Goal: Task Accomplishment & Management: Complete application form

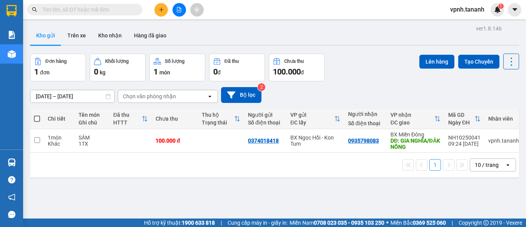
click at [166, 8] on button at bounding box center [160, 9] width 13 height 13
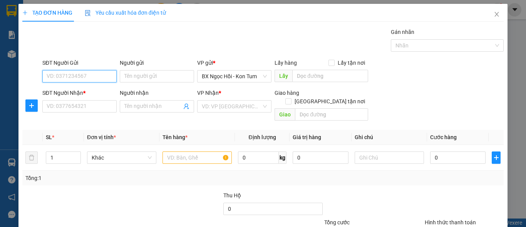
click at [93, 76] on input "SĐT Người Gửi" at bounding box center [79, 76] width 74 height 12
click at [250, 108] on input "search" at bounding box center [232, 106] width 60 height 12
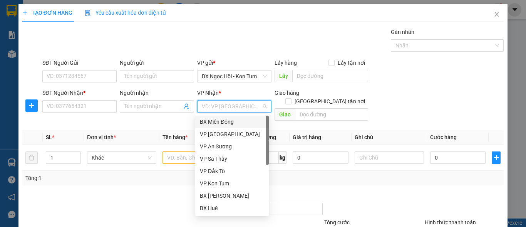
click at [226, 122] on div "BX Miền Đông" at bounding box center [232, 121] width 64 height 8
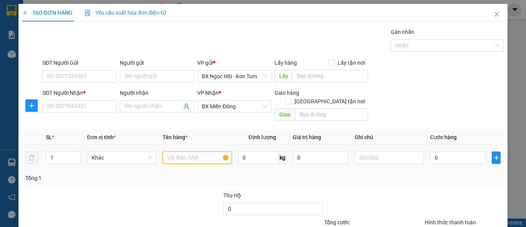
click at [200, 151] on input "text" at bounding box center [196, 157] width 69 height 12
click at [104, 79] on input "SĐT Người Gửi" at bounding box center [79, 76] width 74 height 12
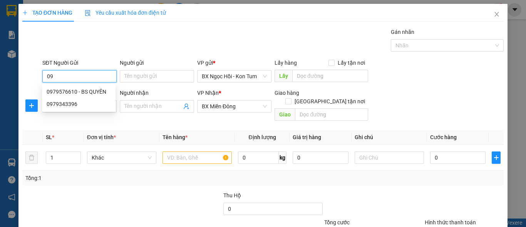
type input "0"
click at [58, 78] on input "0367442026" at bounding box center [79, 76] width 74 height 12
click at [66, 81] on input "0367442026" at bounding box center [79, 76] width 74 height 12
click at [61, 78] on input "0367442026" at bounding box center [79, 76] width 74 height 12
type input "0367842026"
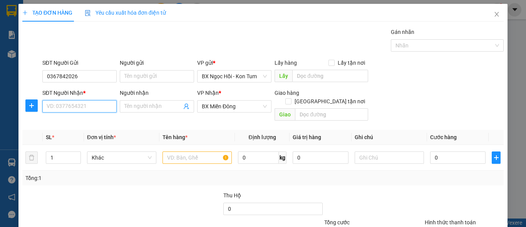
click at [84, 105] on input "SĐT Người Nhận *" at bounding box center [79, 106] width 74 height 12
type input "0979031320"
click at [182, 151] on input "text" at bounding box center [196, 157] width 69 height 12
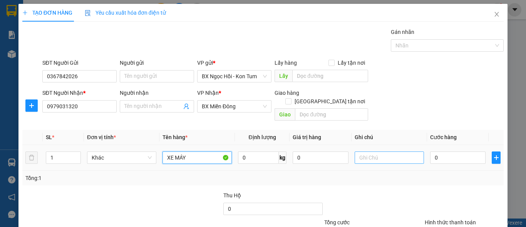
type input "XE MÁY"
click at [379, 151] on input "text" at bounding box center [388, 157] width 69 height 12
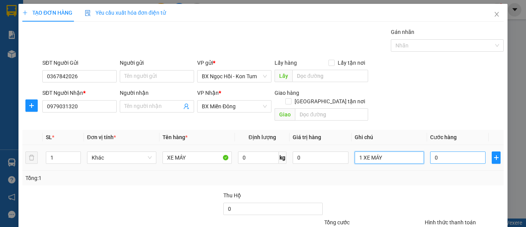
type input "1 XE MÁY"
click at [444, 151] on input "0" at bounding box center [457, 157] width 55 height 12
type input "07"
type input "7"
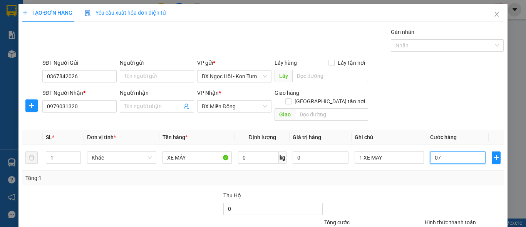
type input "079"
type input "79"
type input "07"
type input "7"
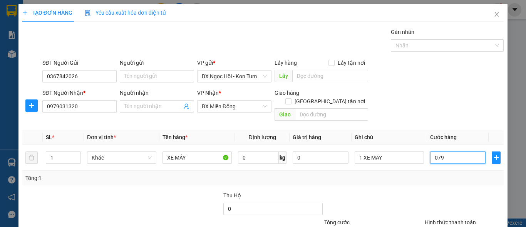
type input "7"
type input "070"
type input "70"
type input "0.700"
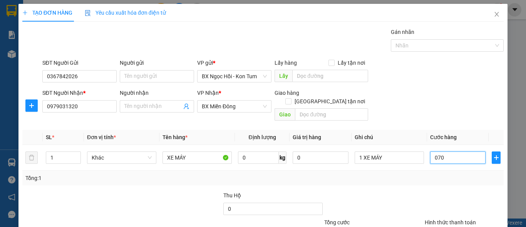
type input "700"
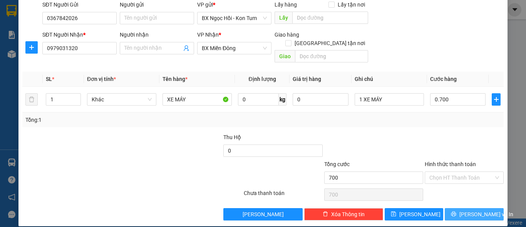
type input "700.000"
click at [464, 210] on span "[PERSON_NAME] và In" at bounding box center [486, 214] width 54 height 8
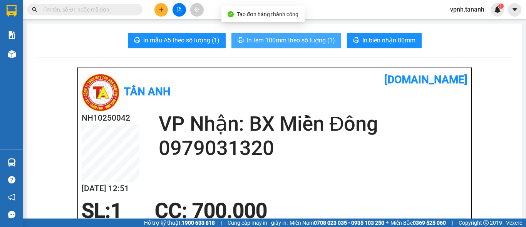
click at [302, 40] on span "In tem 100mm theo số lượng (1)" at bounding box center [291, 40] width 88 height 10
click at [328, 42] on span "In tem 100mm theo số lượng (1)" at bounding box center [291, 40] width 88 height 10
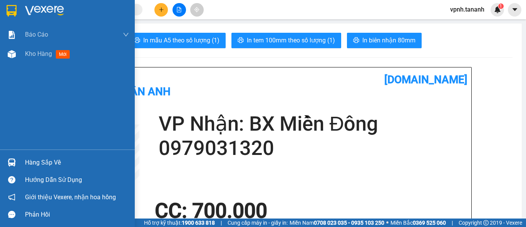
click at [12, 8] on img at bounding box center [12, 11] width 10 height 12
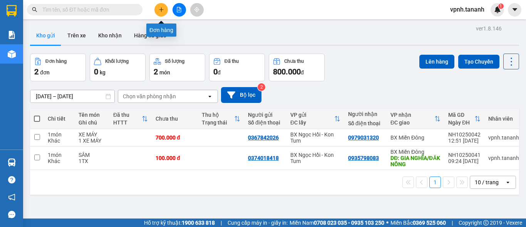
click at [159, 12] on icon "plus" at bounding box center [161, 9] width 5 height 5
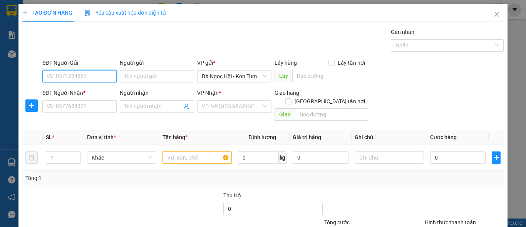
click at [82, 72] on input "SĐT Người Gửi" at bounding box center [79, 76] width 74 height 12
type input "0987010581"
click at [87, 96] on div "0987010581" at bounding box center [79, 91] width 74 height 12
type input "0937020401"
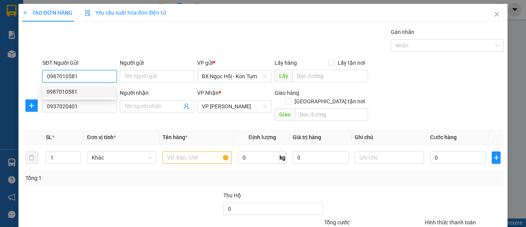
type input "50.000"
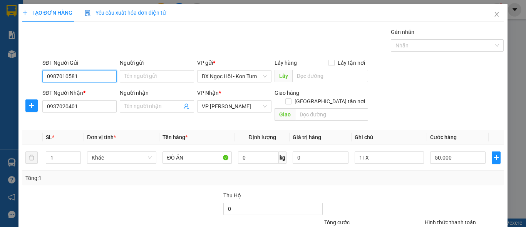
type input "0987010581"
click at [87, 94] on div "SĐT Người Nhận *" at bounding box center [79, 93] width 74 height 8
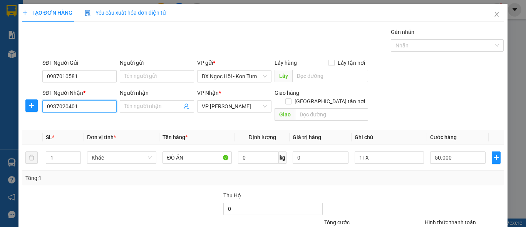
click at [87, 100] on input "0937020401" at bounding box center [79, 106] width 74 height 12
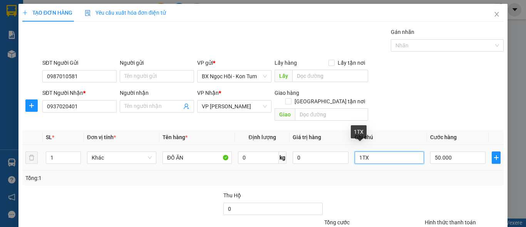
click at [382, 151] on input "1TX" at bounding box center [388, 157] width 69 height 12
type input "1TX 1B"
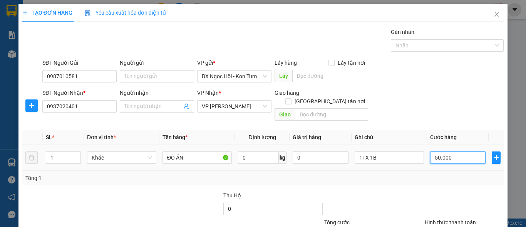
click at [460, 151] on input "50.000" at bounding box center [457, 157] width 55 height 12
type input "0"
type input "1"
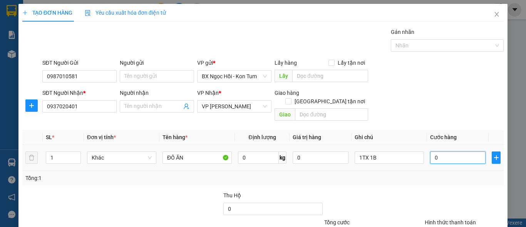
type input "1"
type input "01"
type input "10"
type input "010"
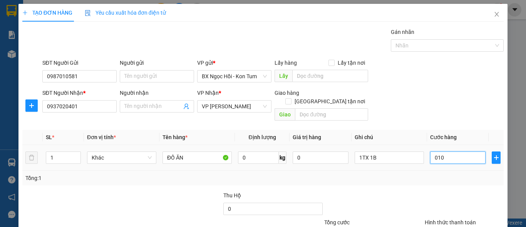
type input "100"
type input "0.100"
type input "1.000"
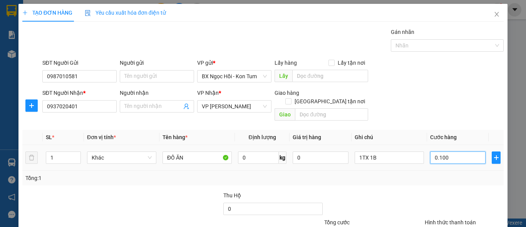
type input "01.000"
type input "100"
type input "0.100"
type input "100.000"
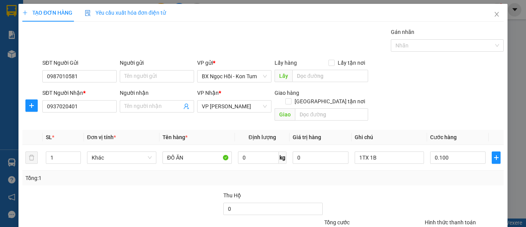
type input "100.000"
click at [424, 176] on div "Tổng: 1" at bounding box center [262, 177] width 481 height 15
click at [70, 152] on input "1" at bounding box center [63, 158] width 34 height 12
type input "2"
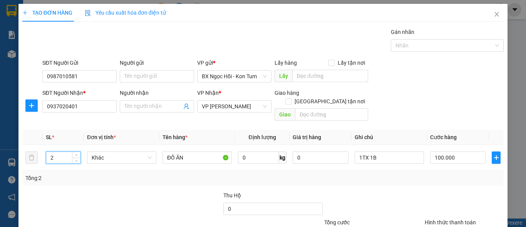
drag, startPoint x: 177, startPoint y: 179, endPoint x: 170, endPoint y: 168, distance: 12.6
click at [176, 179] on div "Transit Pickup Surcharge Ids Transit Deliver Surcharge Ids Transit Deliver Surc…" at bounding box center [262, 153] width 481 height 251
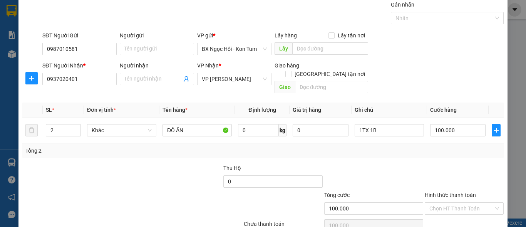
scroll to position [38, 0]
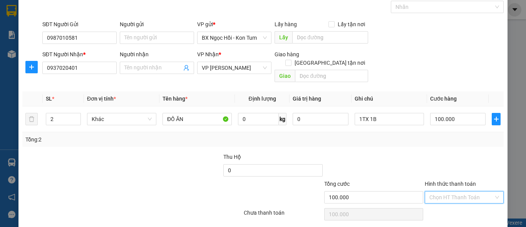
click at [455, 192] on input "Hình thức thanh toán" at bounding box center [461, 197] width 64 height 12
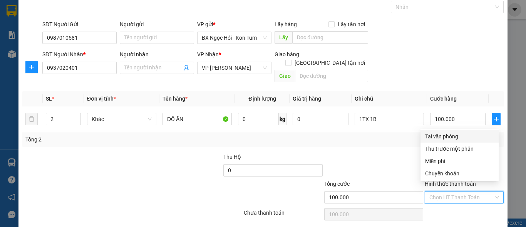
click at [447, 137] on div "Tại văn phòng" at bounding box center [459, 136] width 69 height 8
type input "0"
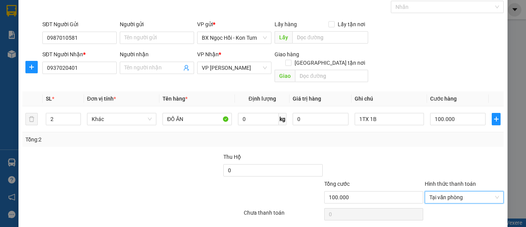
scroll to position [58, 0]
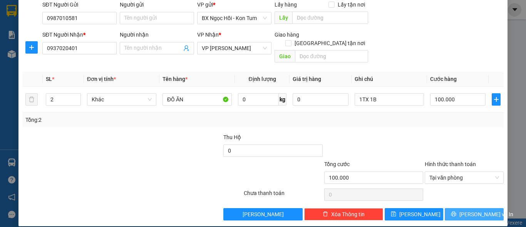
click at [463, 210] on span "[PERSON_NAME] và In" at bounding box center [486, 214] width 54 height 8
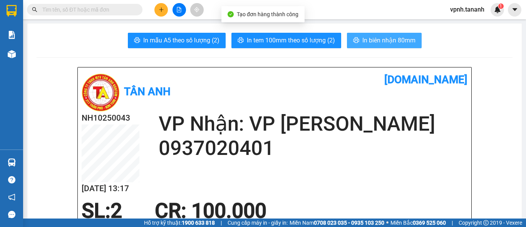
click at [362, 45] on span "In biên nhận 80mm" at bounding box center [388, 40] width 53 height 10
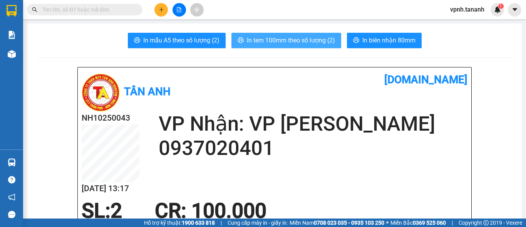
click at [292, 42] on span "In tem 100mm theo số lượng (2)" at bounding box center [291, 40] width 88 height 10
